Goal: Task Accomplishment & Management: Use online tool/utility

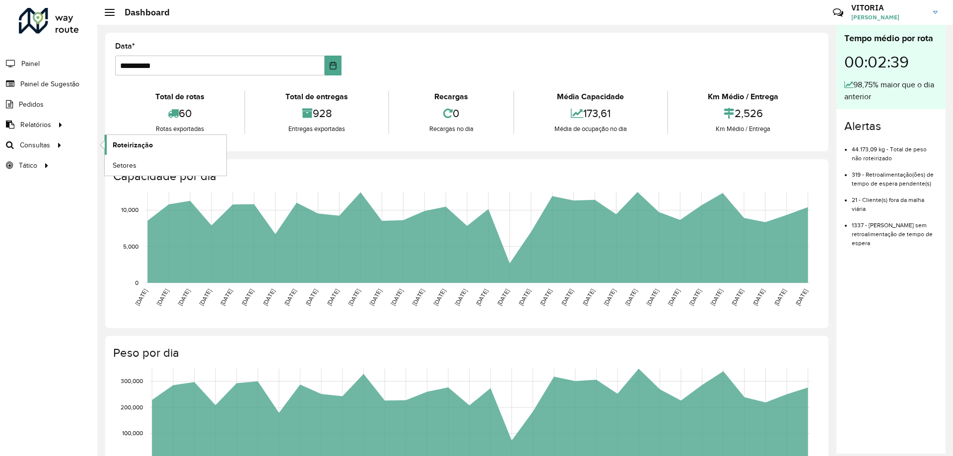
click at [129, 142] on span "Roteirização" at bounding box center [133, 145] width 40 height 10
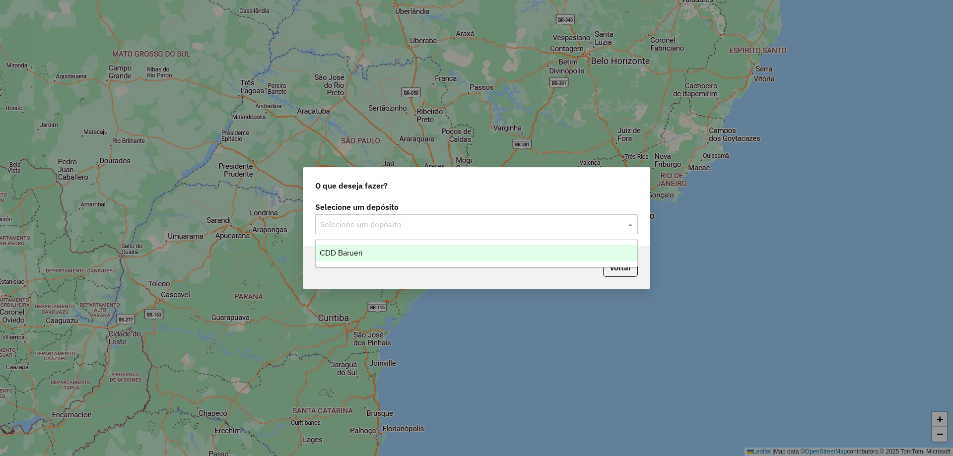
click at [379, 222] on input "text" at bounding box center [466, 225] width 293 height 12
click at [360, 253] on span "CDD Barueri" at bounding box center [340, 253] width 43 height 8
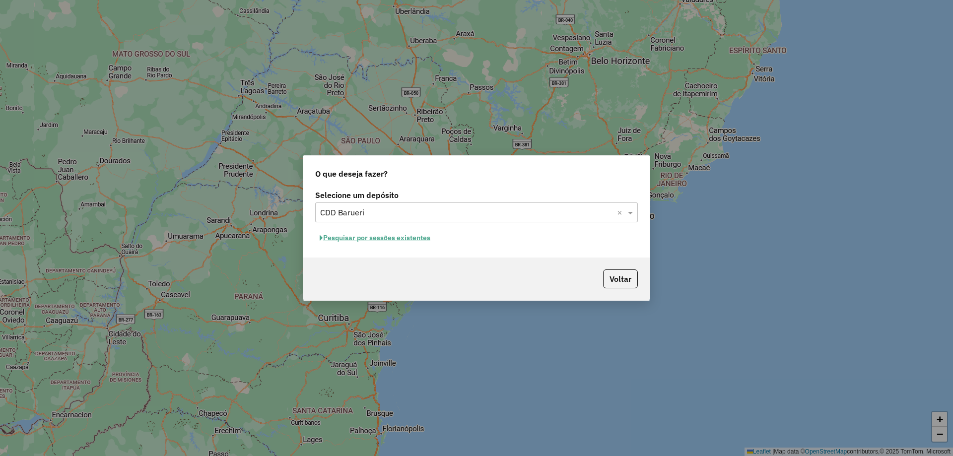
click at [383, 234] on button "Pesquisar por sessões existentes" at bounding box center [375, 237] width 120 height 15
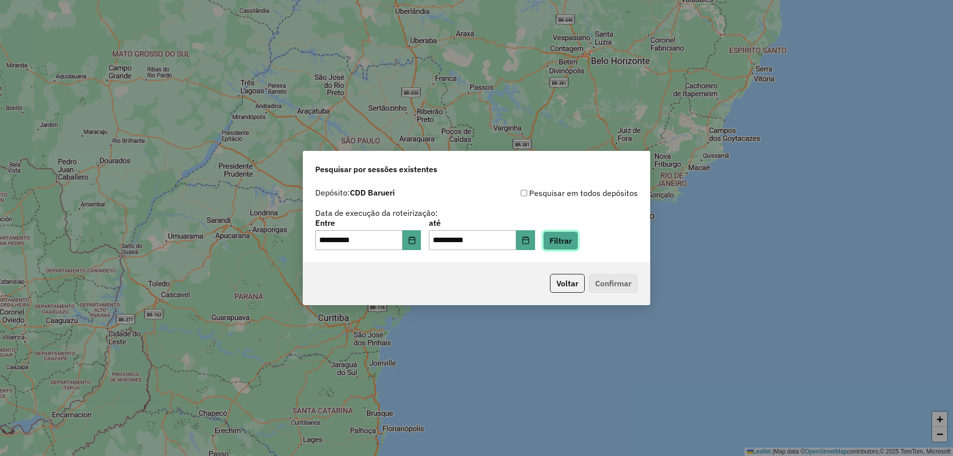
click at [578, 244] on button "Filtrar" at bounding box center [560, 240] width 35 height 19
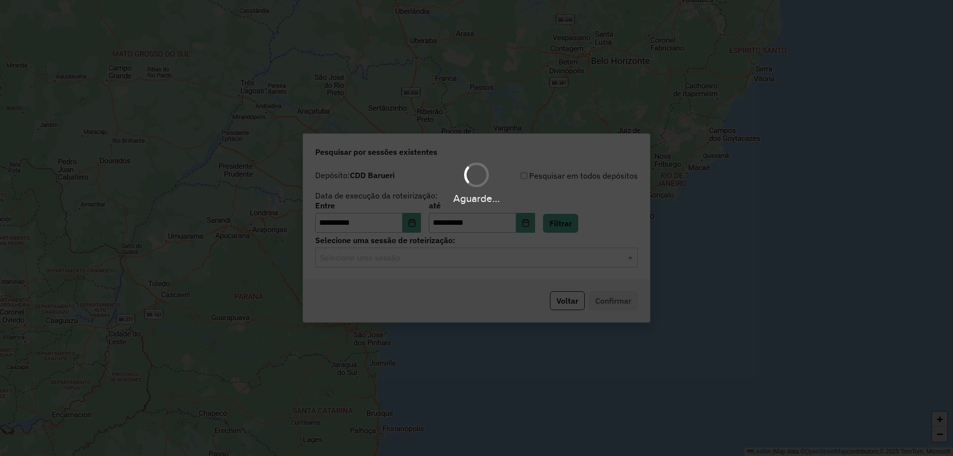
click at [469, 252] on div "Aguarde..." at bounding box center [476, 228] width 953 height 456
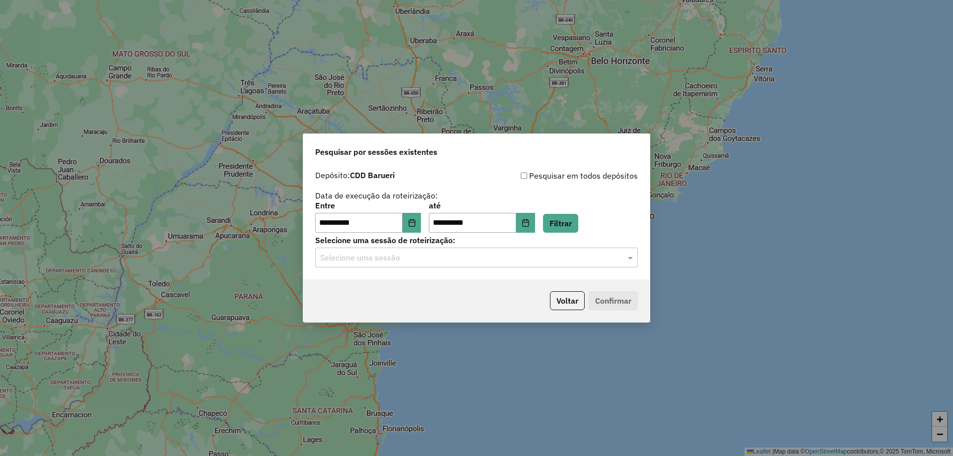
click at [462, 256] on input "text" at bounding box center [466, 258] width 293 height 12
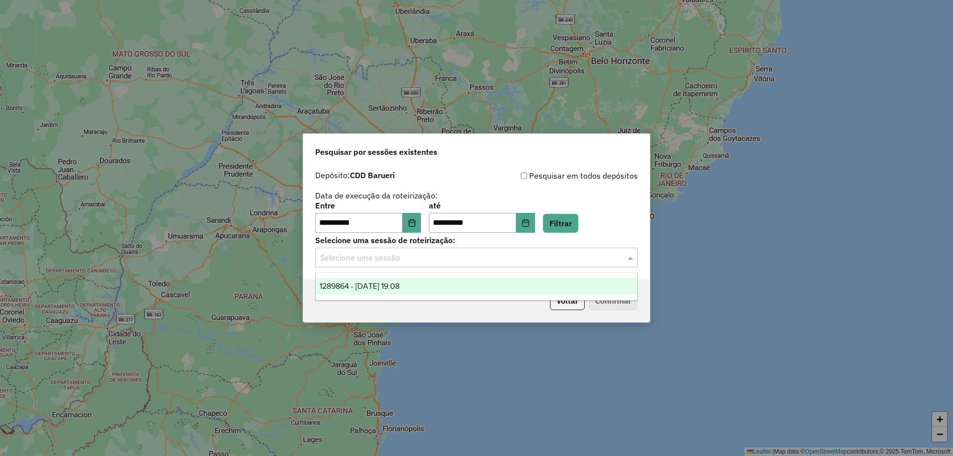
click at [397, 287] on span "1289864 - 07/10/2025 19:08" at bounding box center [359, 286] width 80 height 8
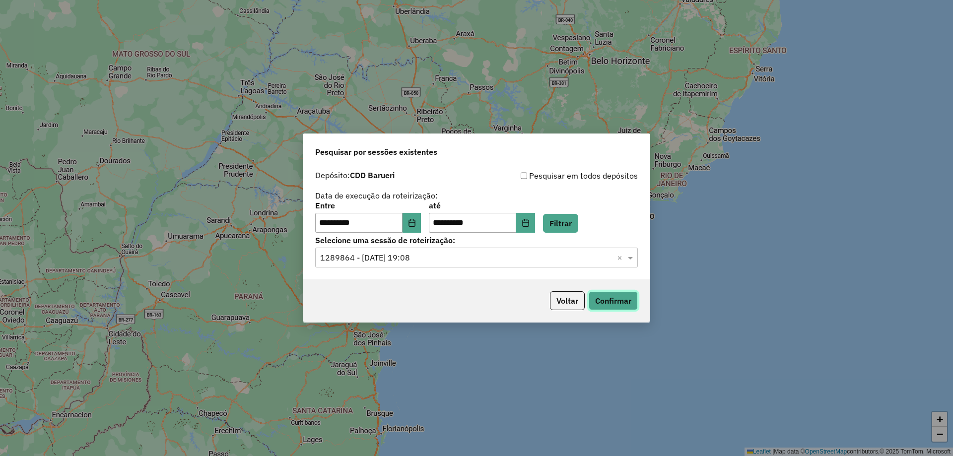
click at [622, 299] on button "Confirmar" at bounding box center [612, 300] width 49 height 19
click at [419, 212] on div "**********" at bounding box center [368, 217] width 106 height 31
click at [421, 220] on button "Choose Date" at bounding box center [411, 223] width 19 height 20
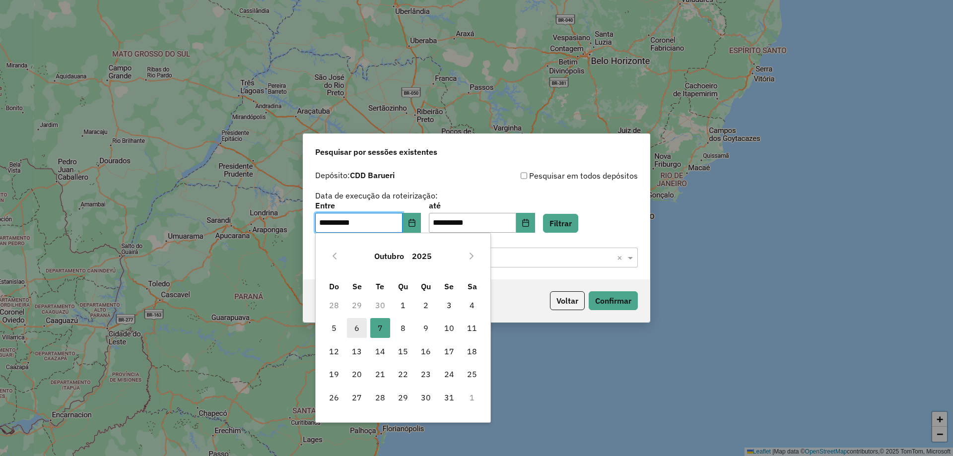
click at [349, 327] on span "6" at bounding box center [357, 328] width 20 height 20
type input "**********"
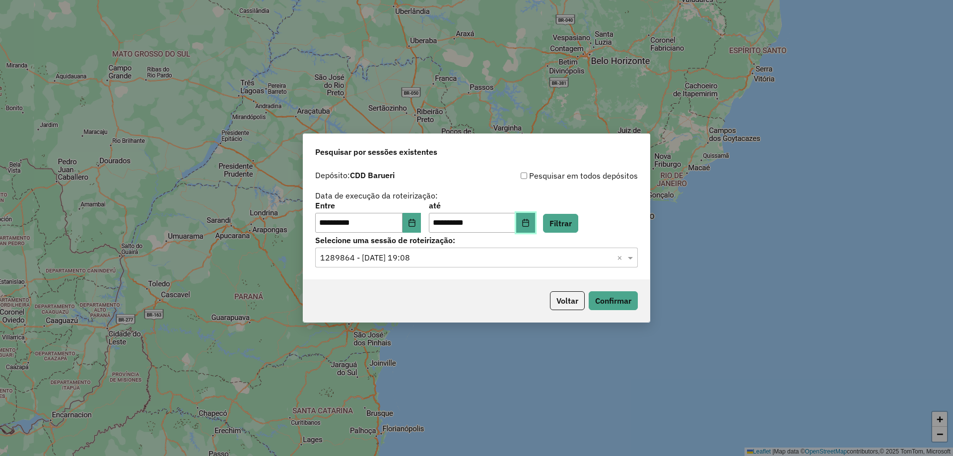
click at [529, 224] on icon "Choose Date" at bounding box center [525, 223] width 8 height 8
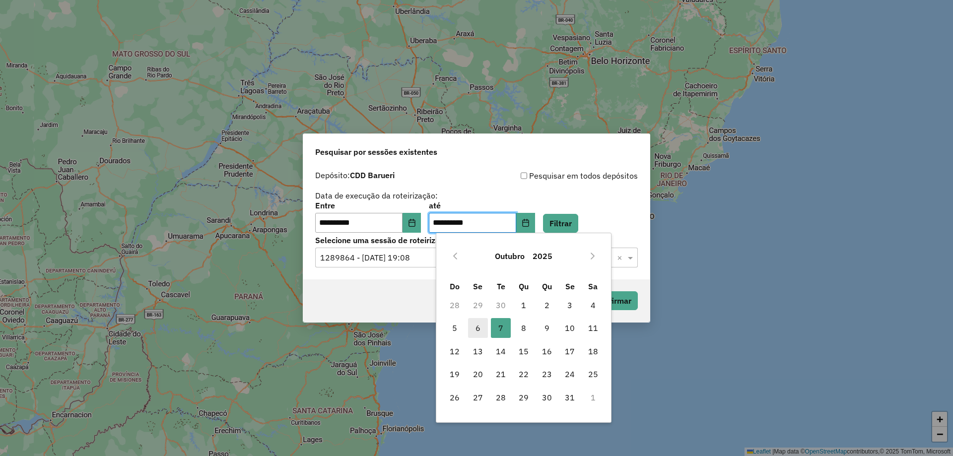
click at [481, 328] on span "6" at bounding box center [478, 328] width 20 height 20
type input "**********"
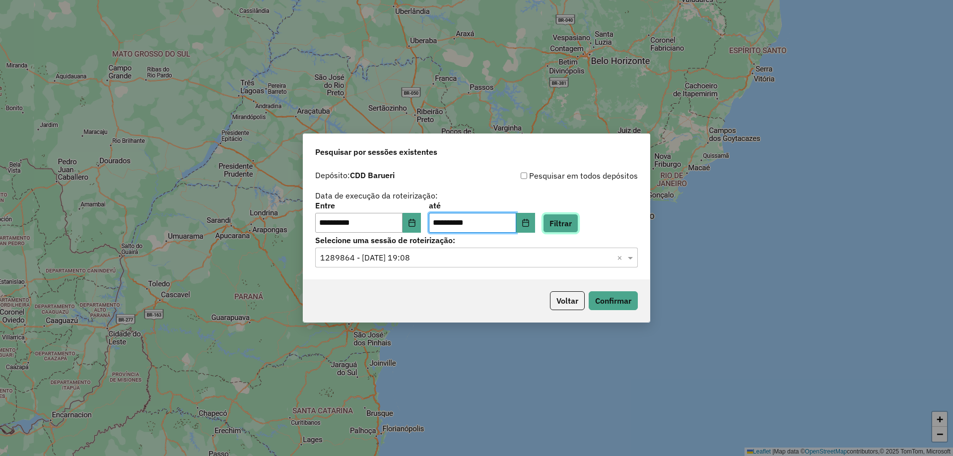
click at [574, 222] on button "Filtrar" at bounding box center [560, 223] width 35 height 19
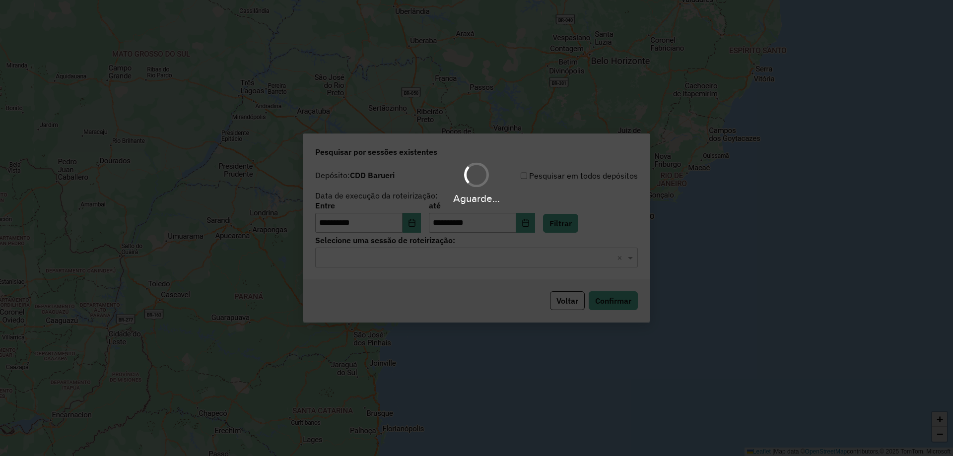
click at [417, 262] on div "Aguarde..." at bounding box center [476, 228] width 953 height 456
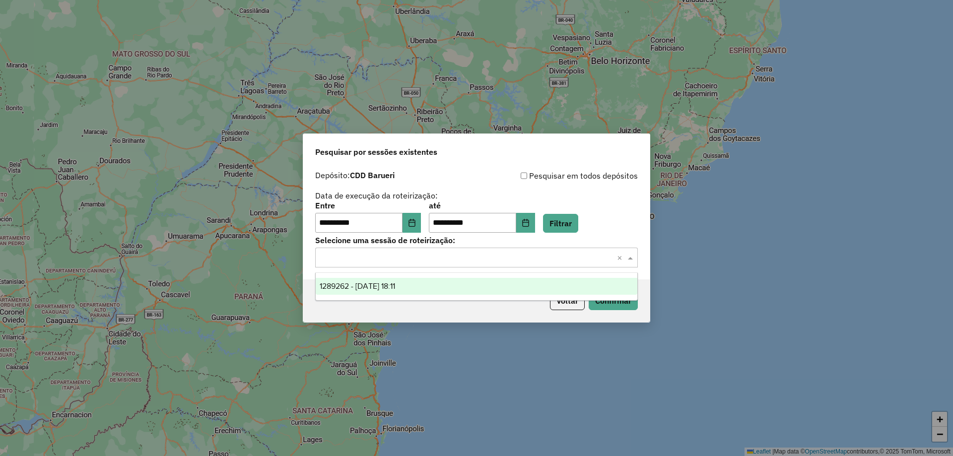
click at [420, 259] on input "text" at bounding box center [466, 258] width 293 height 12
click at [420, 289] on div "1289262 - 06/10/2025 18:11" at bounding box center [476, 286] width 321 height 17
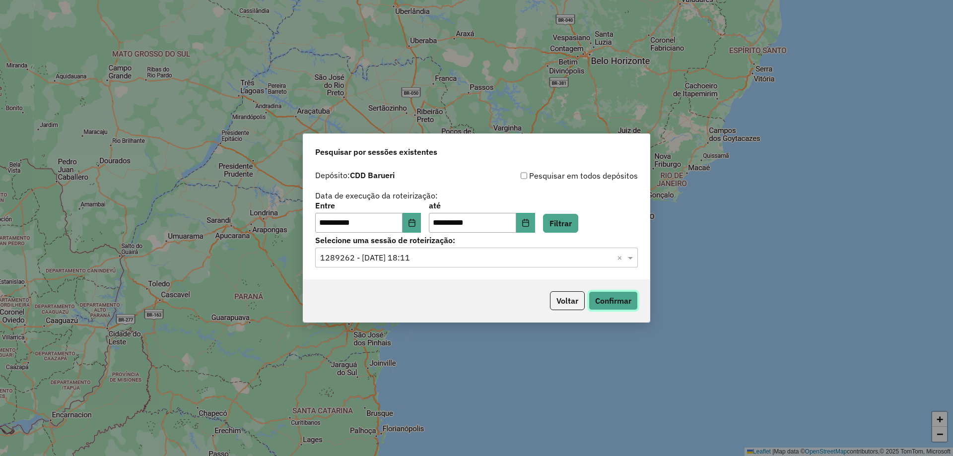
click at [618, 301] on button "Confirmar" at bounding box center [612, 300] width 49 height 19
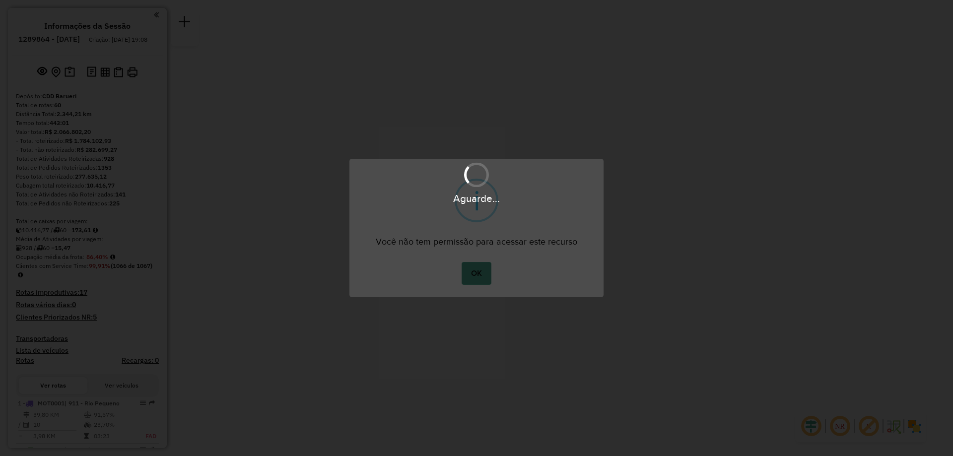
click at [481, 271] on button "OK" at bounding box center [475, 273] width 29 height 23
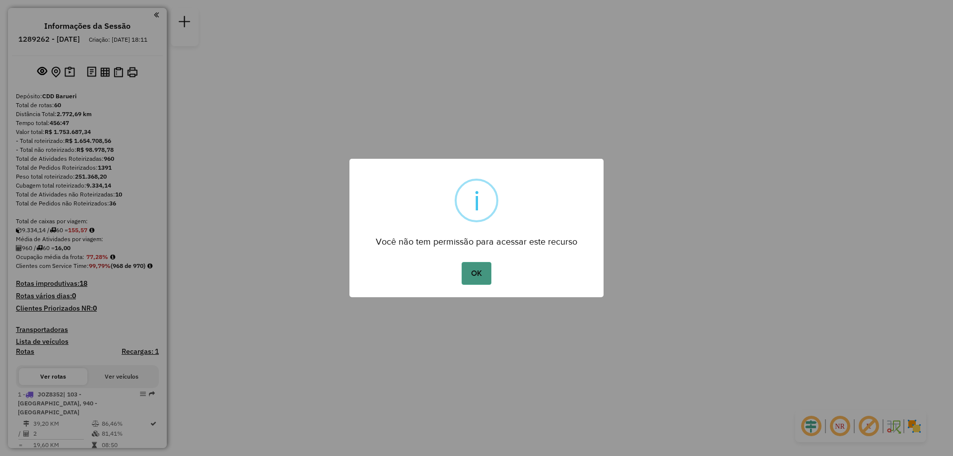
click at [481, 273] on button "OK" at bounding box center [475, 273] width 29 height 23
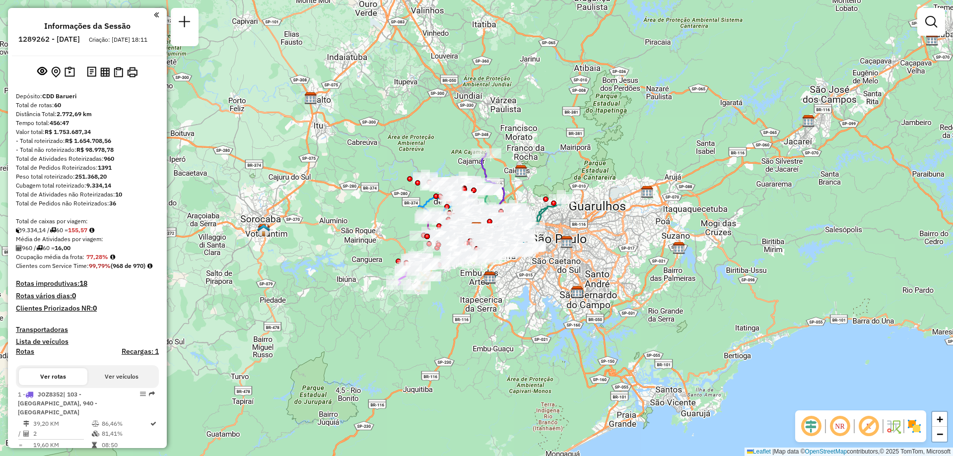
click at [918, 427] on img at bounding box center [914, 426] width 16 height 16
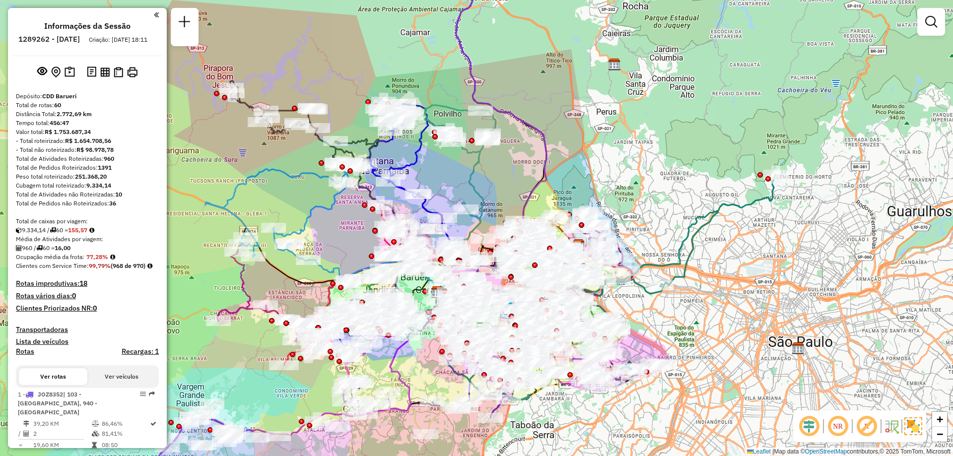
scroll to position [3590, 0]
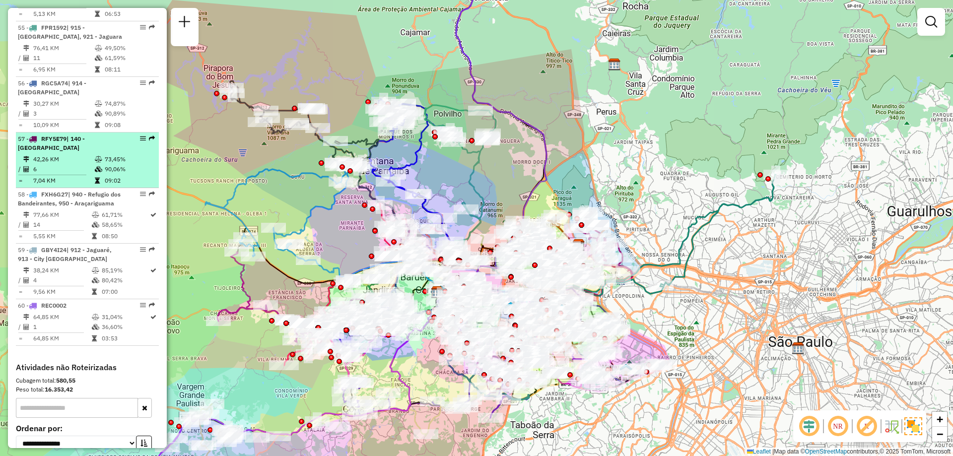
select select "**********"
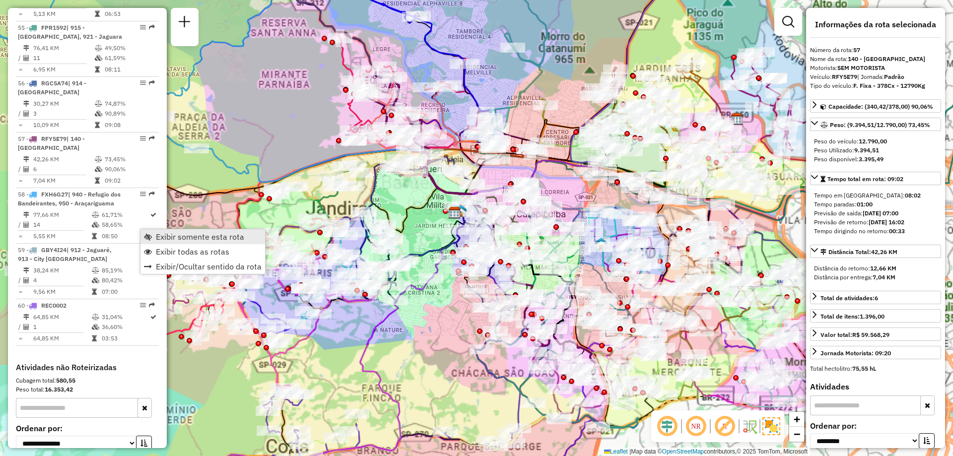
click at [151, 237] on span "Exibir somente esta rota" at bounding box center [148, 237] width 8 height 8
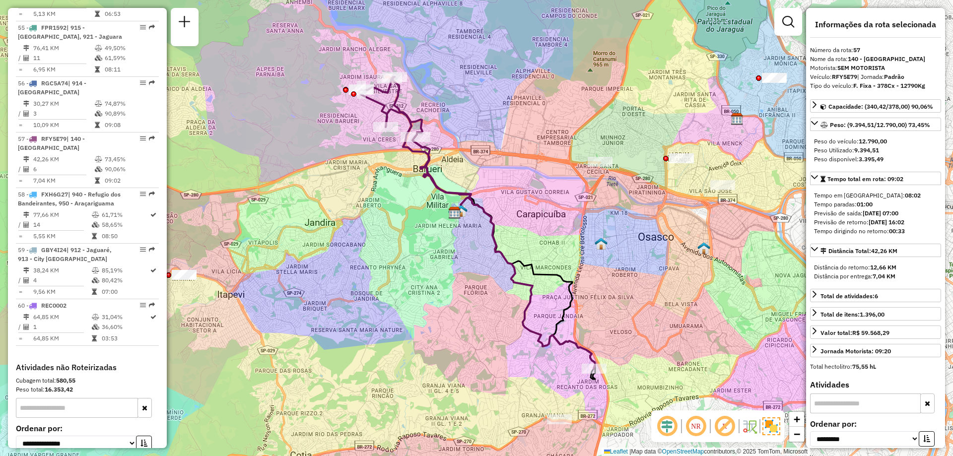
click at [698, 422] on em at bounding box center [696, 426] width 24 height 24
click at [762, 424] on img at bounding box center [771, 426] width 18 height 18
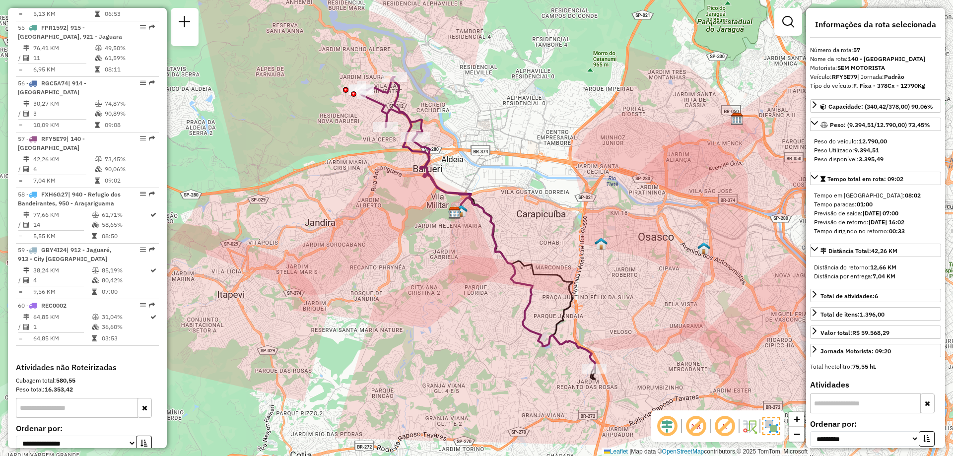
click at [763, 425] on img at bounding box center [771, 426] width 18 height 18
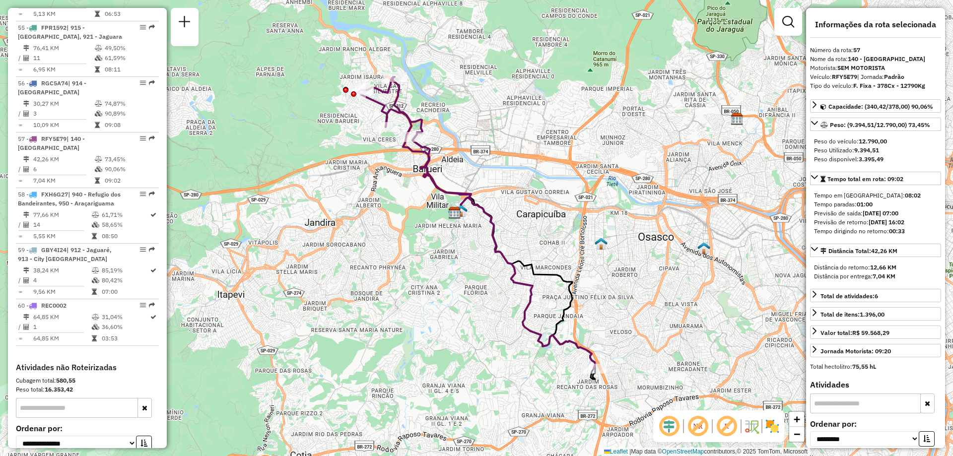
click at [763, 425] on img at bounding box center [761, 426] width 5 height 16
click at [768, 430] on img at bounding box center [772, 426] width 16 height 16
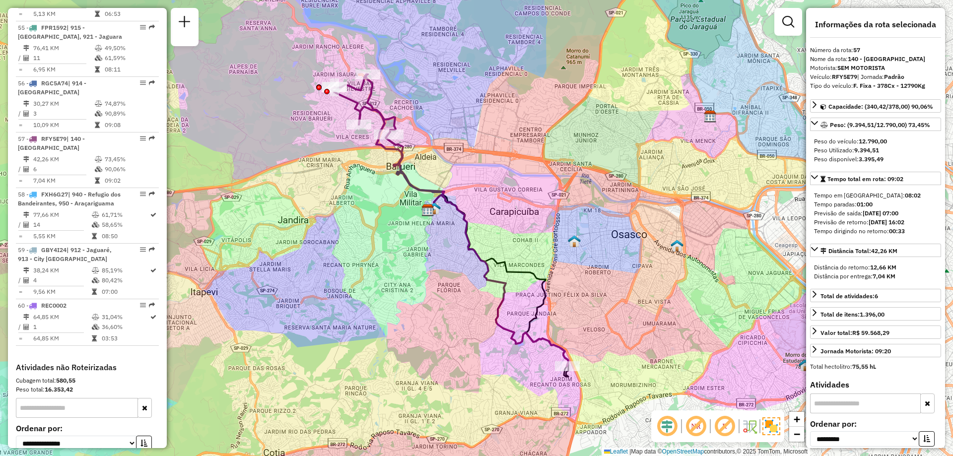
drag, startPoint x: 611, startPoint y: 276, endPoint x: 578, endPoint y: 273, distance: 33.4
click at [578, 273] on div "Janela de atendimento Grade de atendimento Capacidade Transportadoras Veículos …" at bounding box center [476, 228] width 953 height 456
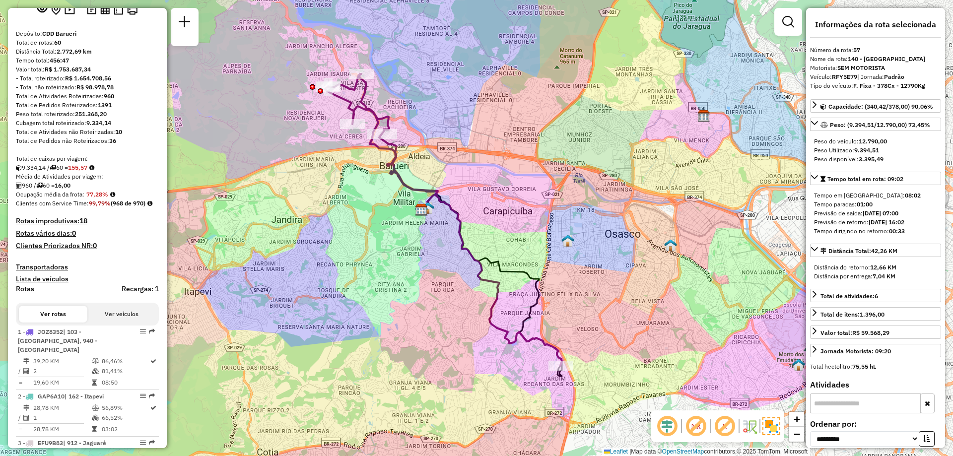
scroll to position [0, 0]
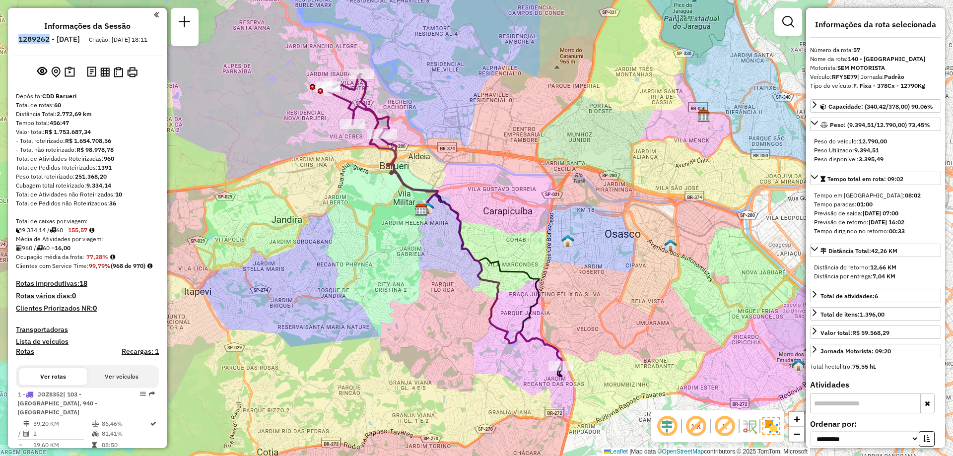
drag, startPoint x: 77, startPoint y: 38, endPoint x: 48, endPoint y: 40, distance: 28.8
click at [48, 40] on h6 "1289262 - 06/10/2025" at bounding box center [49, 39] width 62 height 9
copy h6 "1289262"
